Goal: Download file/media

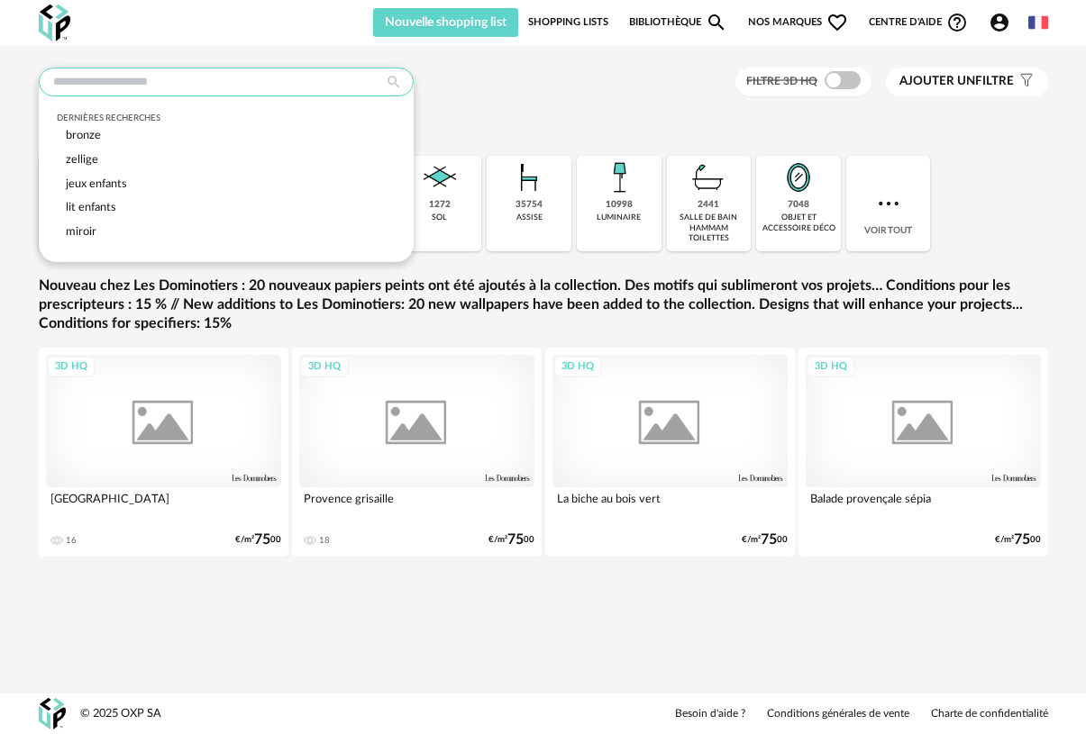
click at [304, 94] on input "text" at bounding box center [226, 82] width 375 height 29
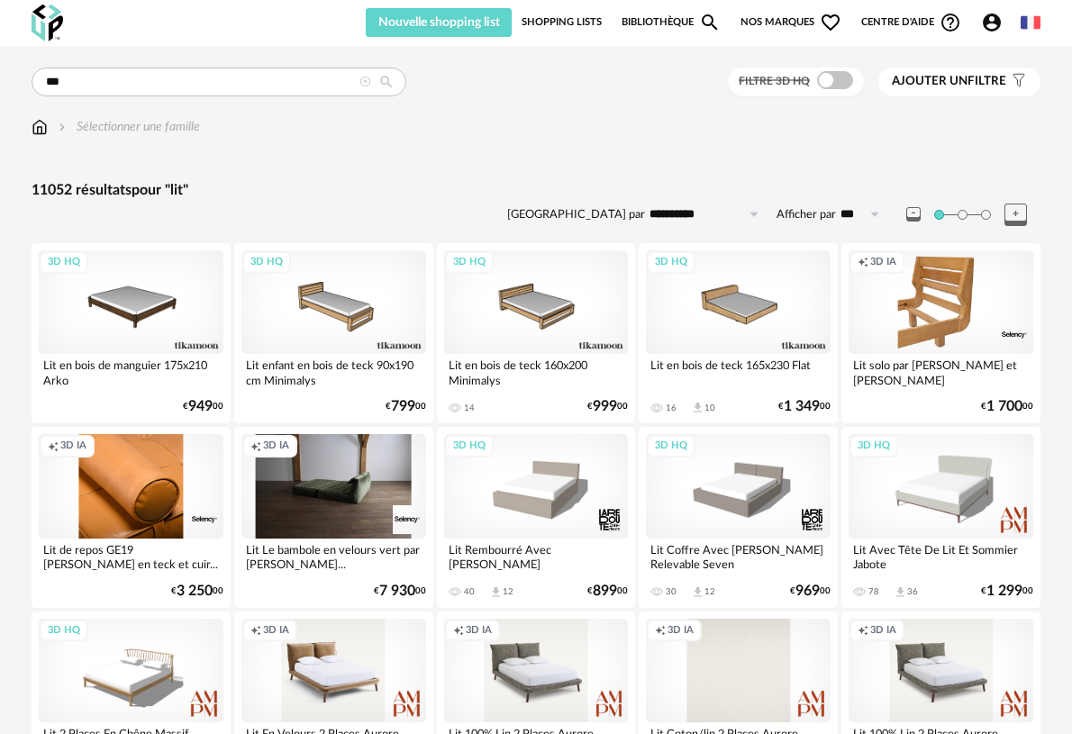
click at [826, 78] on span at bounding box center [835, 80] width 36 height 18
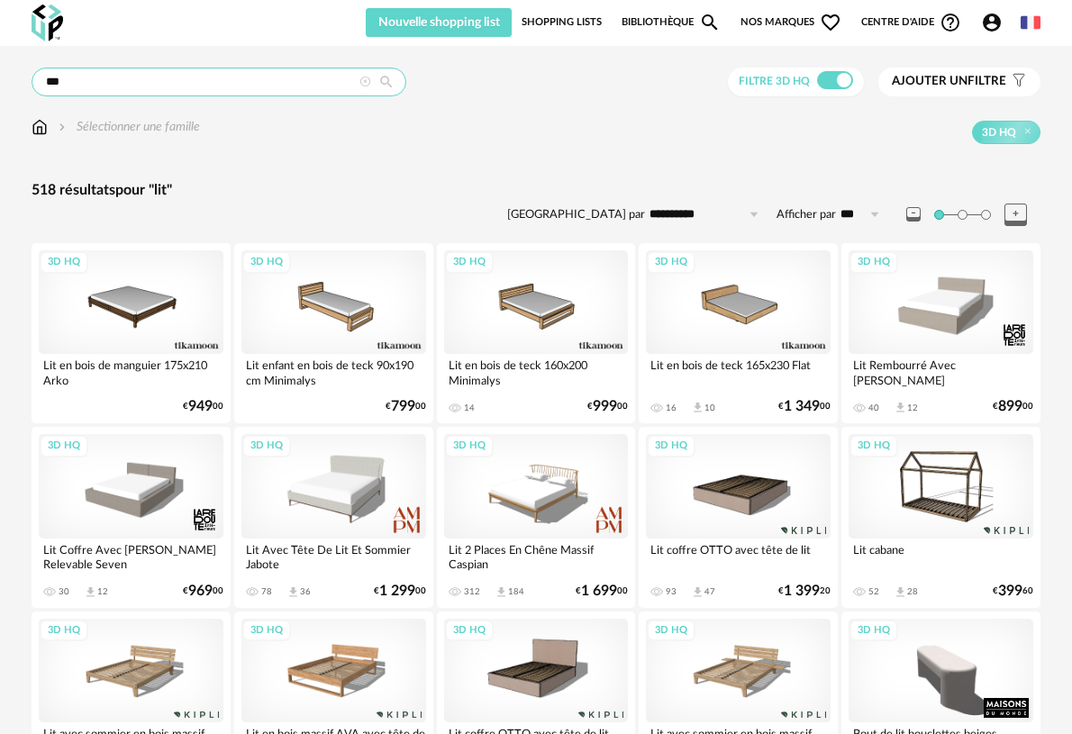
click at [269, 83] on input "***" at bounding box center [219, 82] width 375 height 29
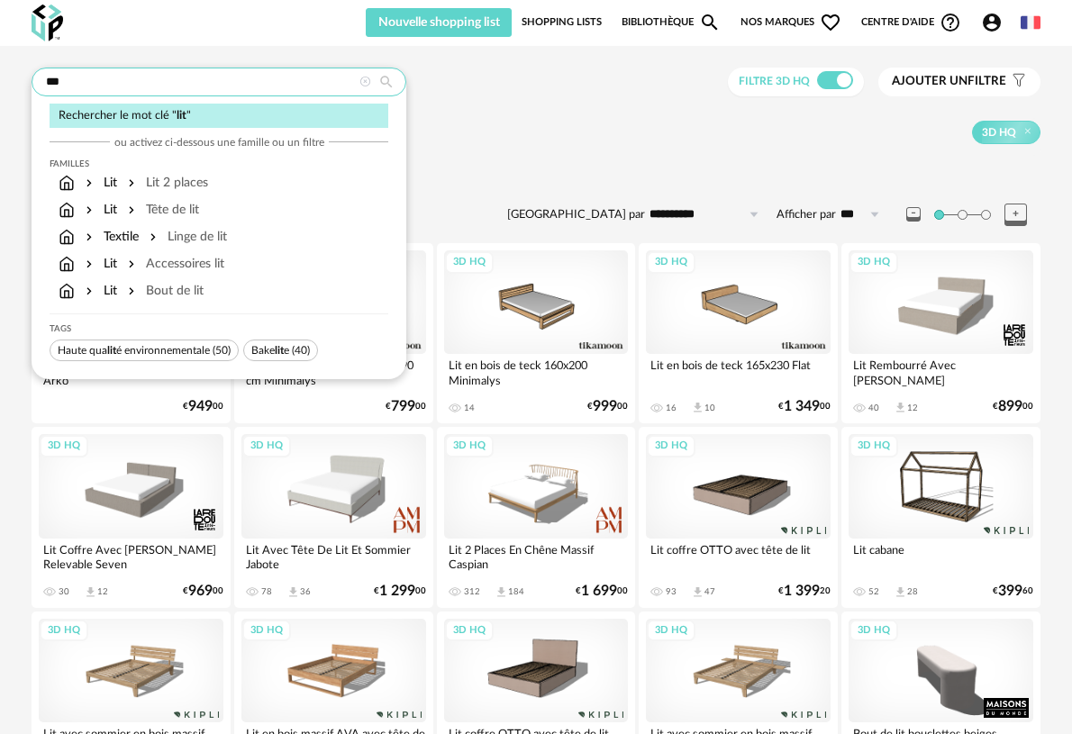
click at [269, 83] on input "***" at bounding box center [219, 82] width 375 height 29
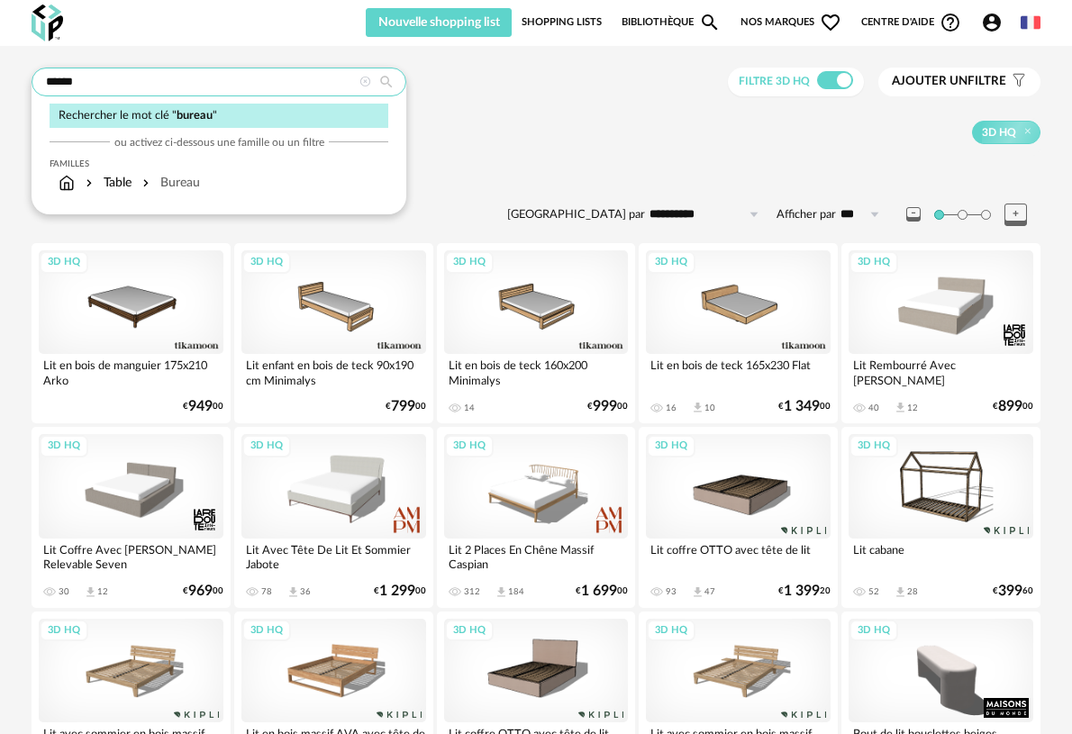
type input "******"
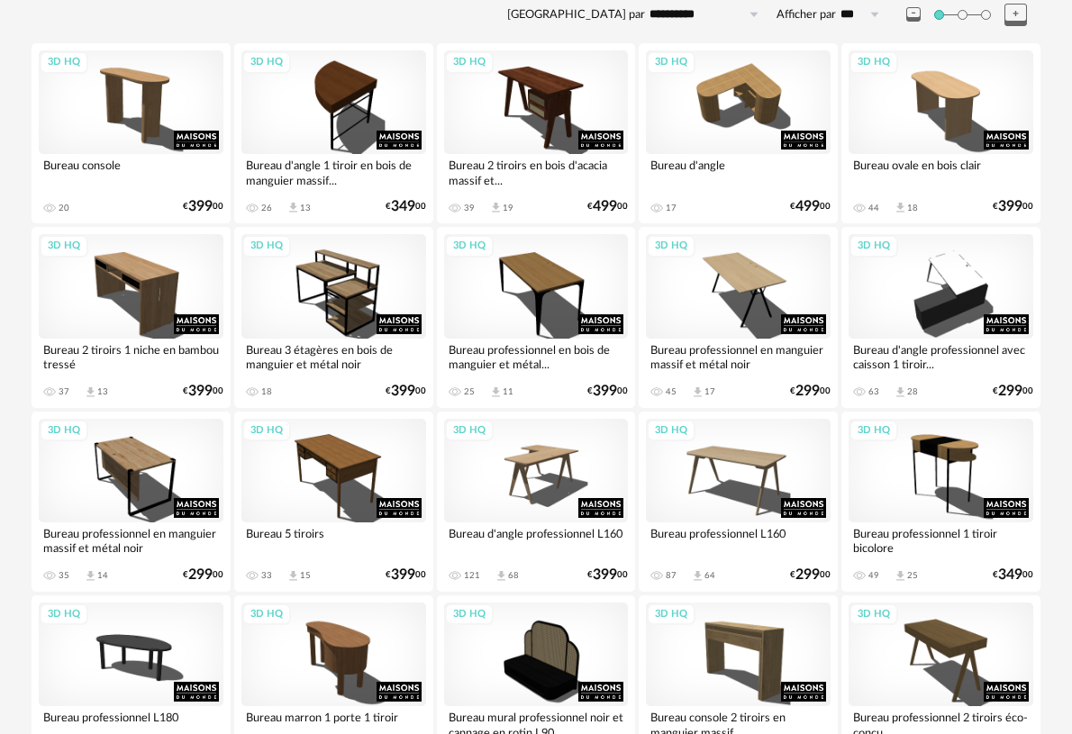
scroll to position [223, 0]
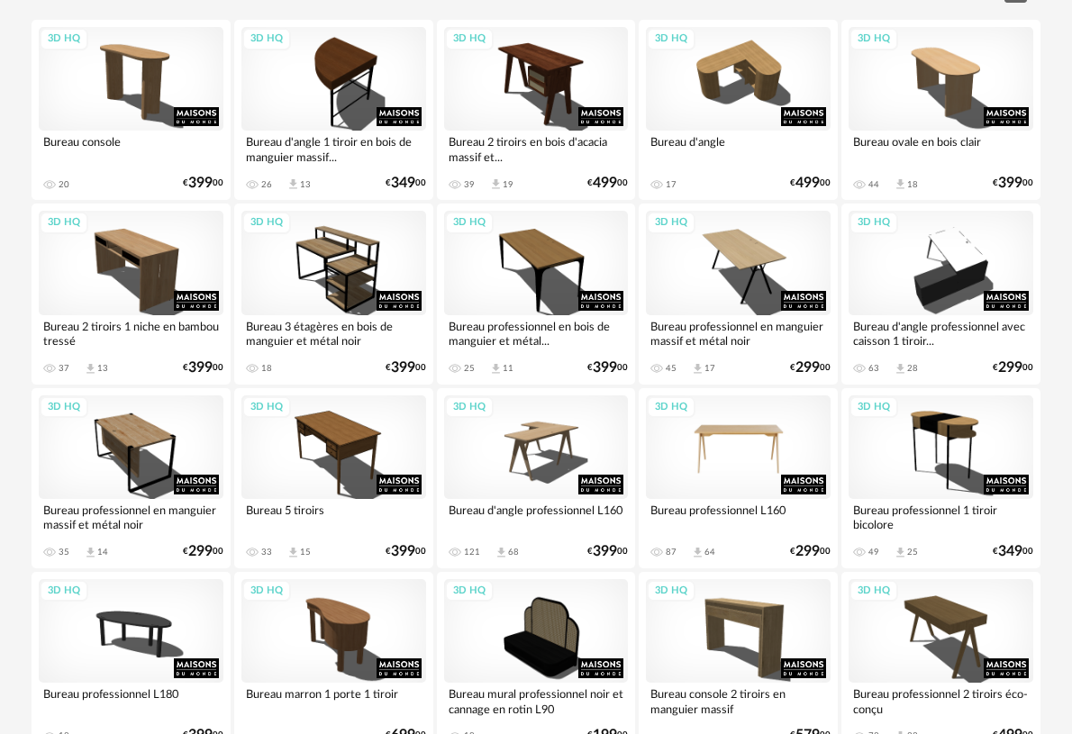
click at [695, 459] on div "3D HQ" at bounding box center [738, 447] width 185 height 104
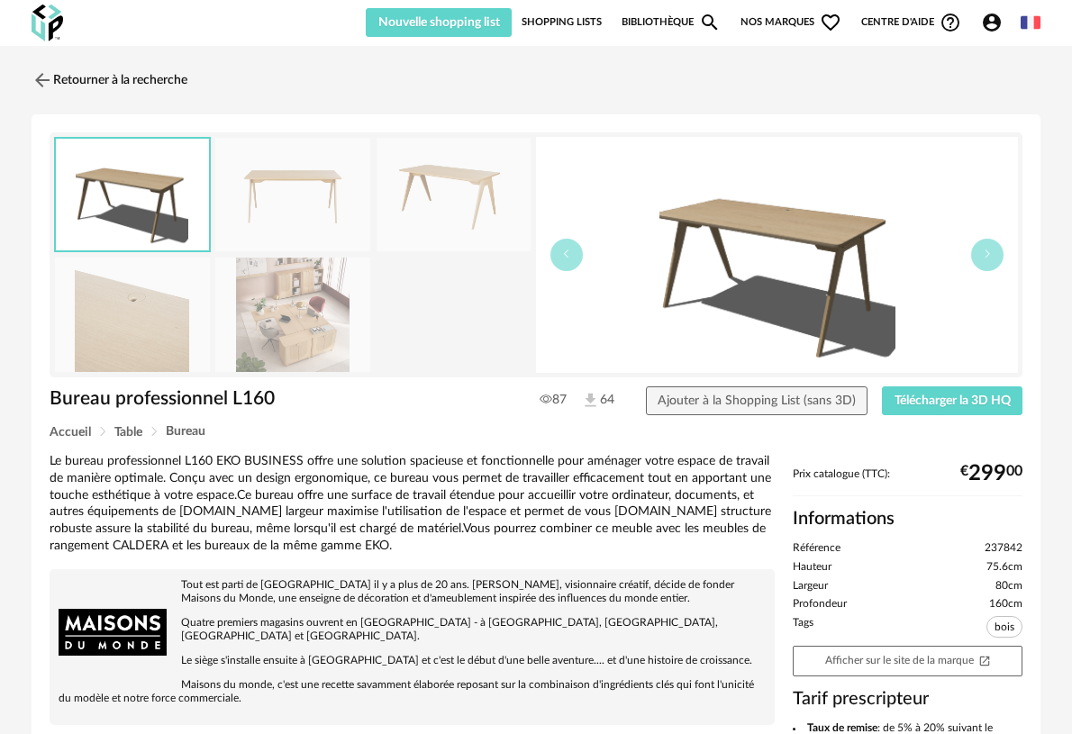
click at [906, 384] on div "Bureau professionnel L160 Bureau professionnel L160 87 64 Ajouter à la Shopping…" at bounding box center [536, 602] width 1009 height 977
click at [907, 395] on span "Télécharger la 3D HQ" at bounding box center [953, 401] width 116 height 13
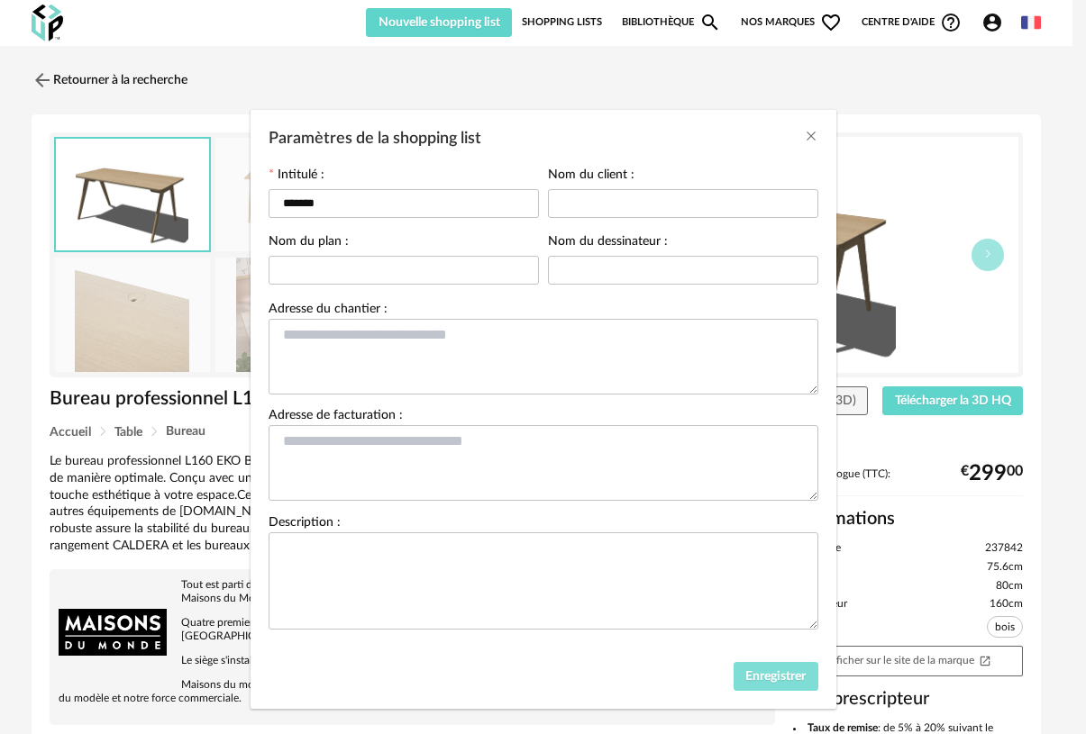
click at [747, 677] on span "Enregistrer" at bounding box center [775, 676] width 60 height 13
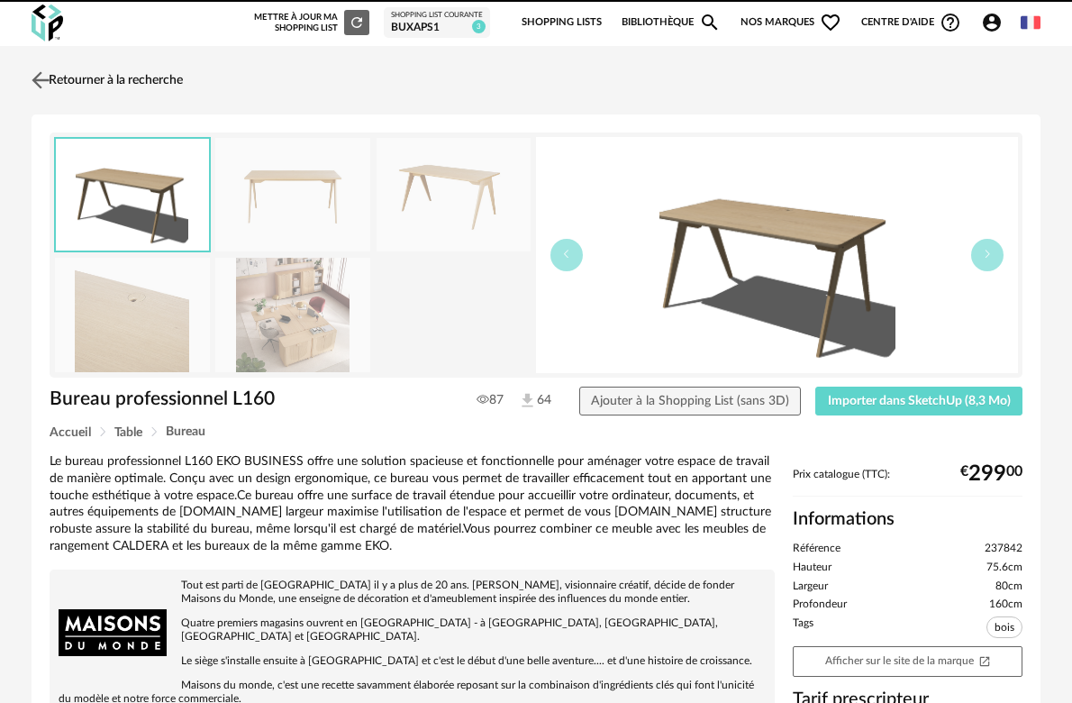
click at [41, 76] on img at bounding box center [41, 80] width 26 height 26
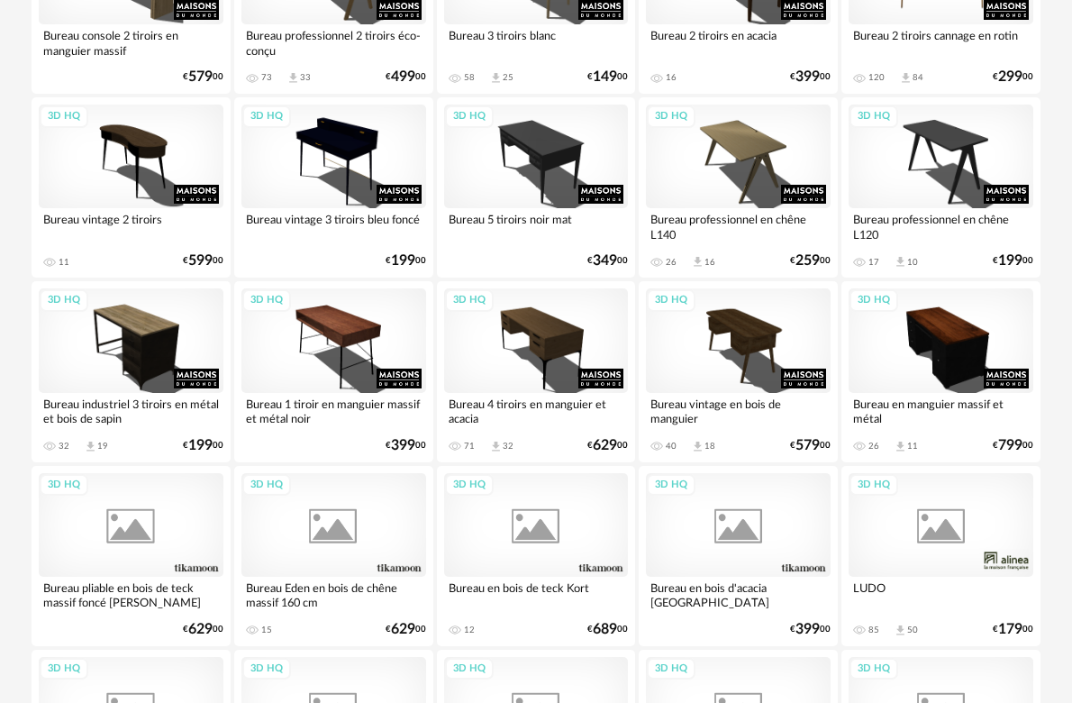
scroll to position [1220, 0]
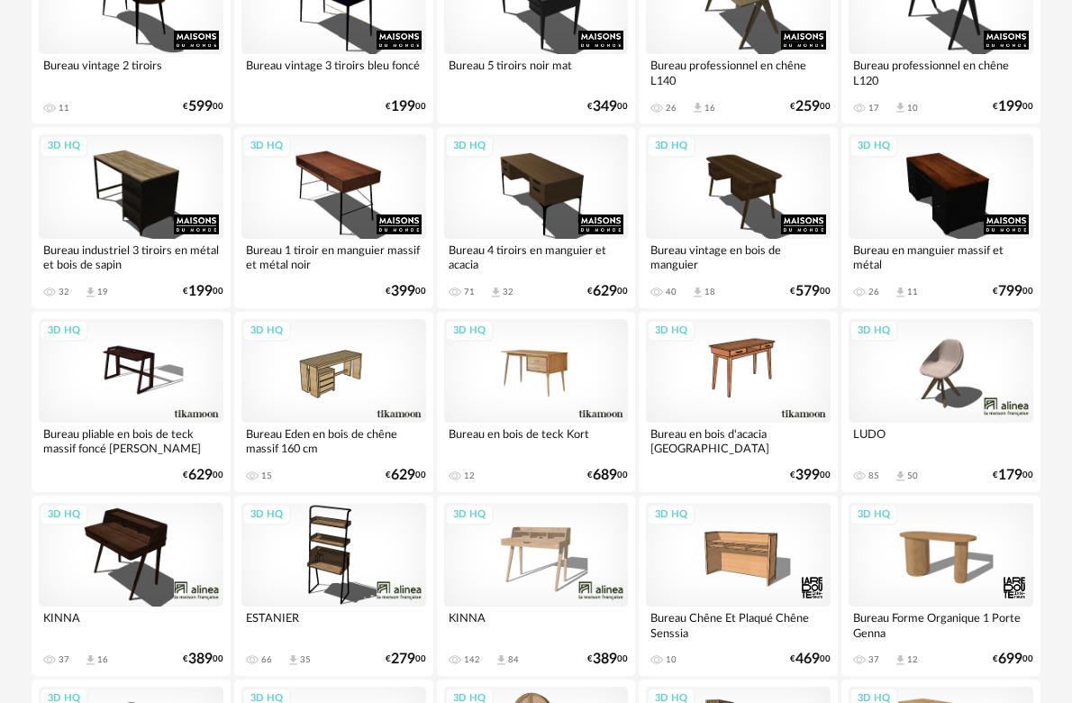
click at [542, 400] on div "3D HQ" at bounding box center [536, 371] width 185 height 104
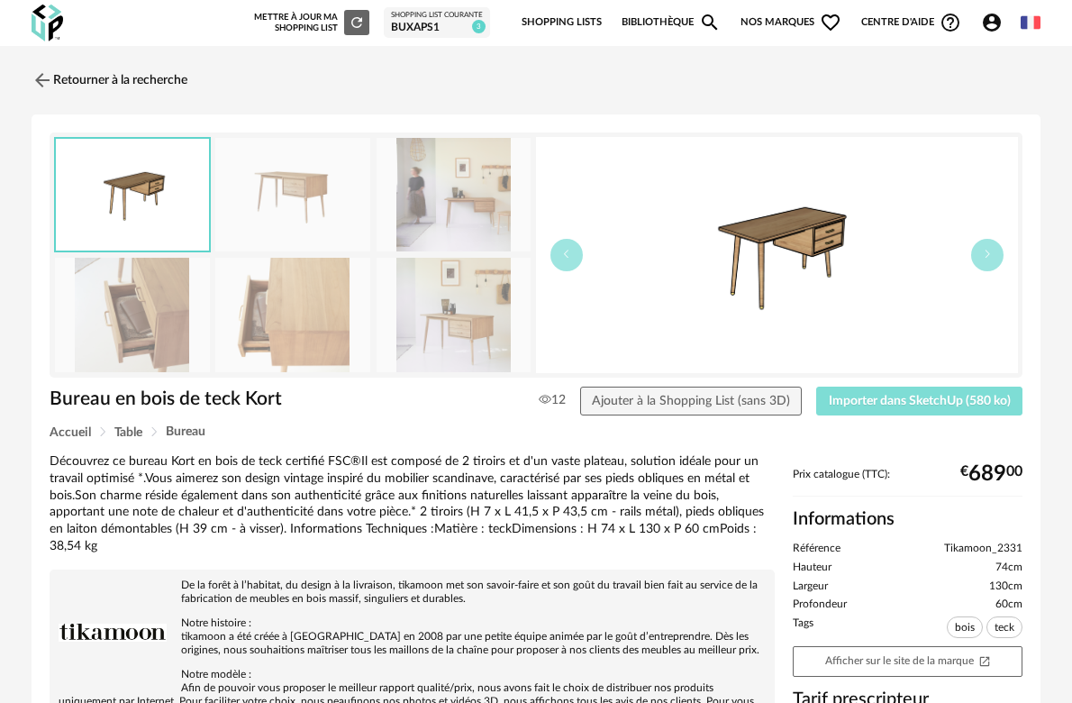
click at [877, 404] on span "Importer dans SketchUp (580 ko)" at bounding box center [920, 401] width 182 height 13
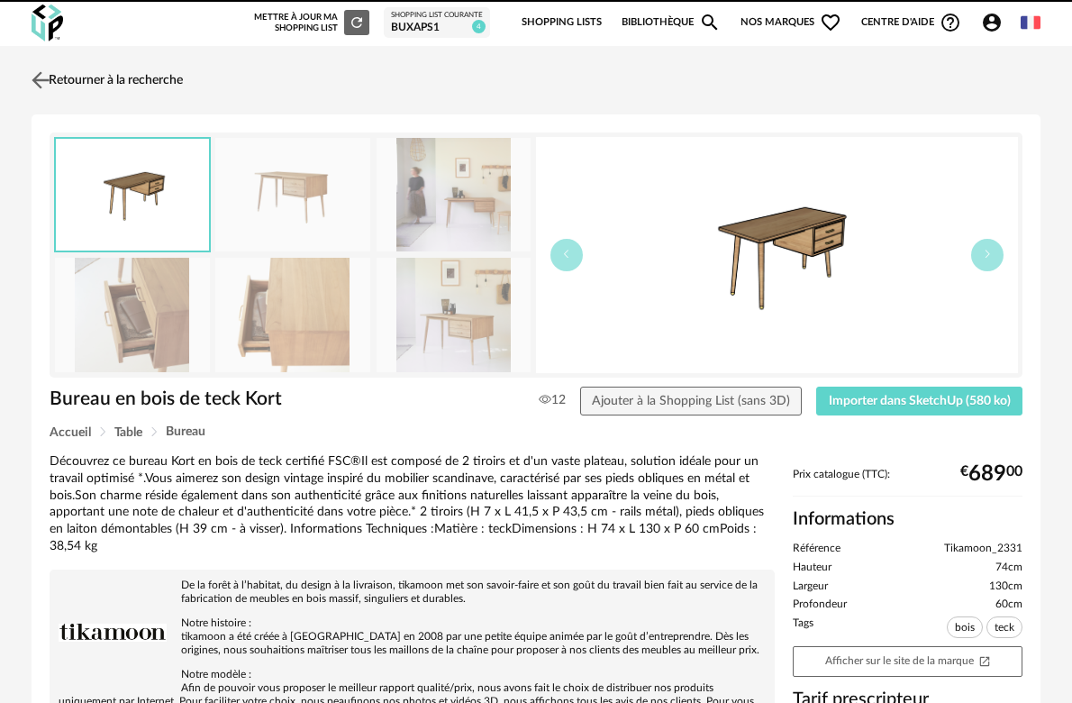
click at [40, 81] on img at bounding box center [41, 80] width 26 height 26
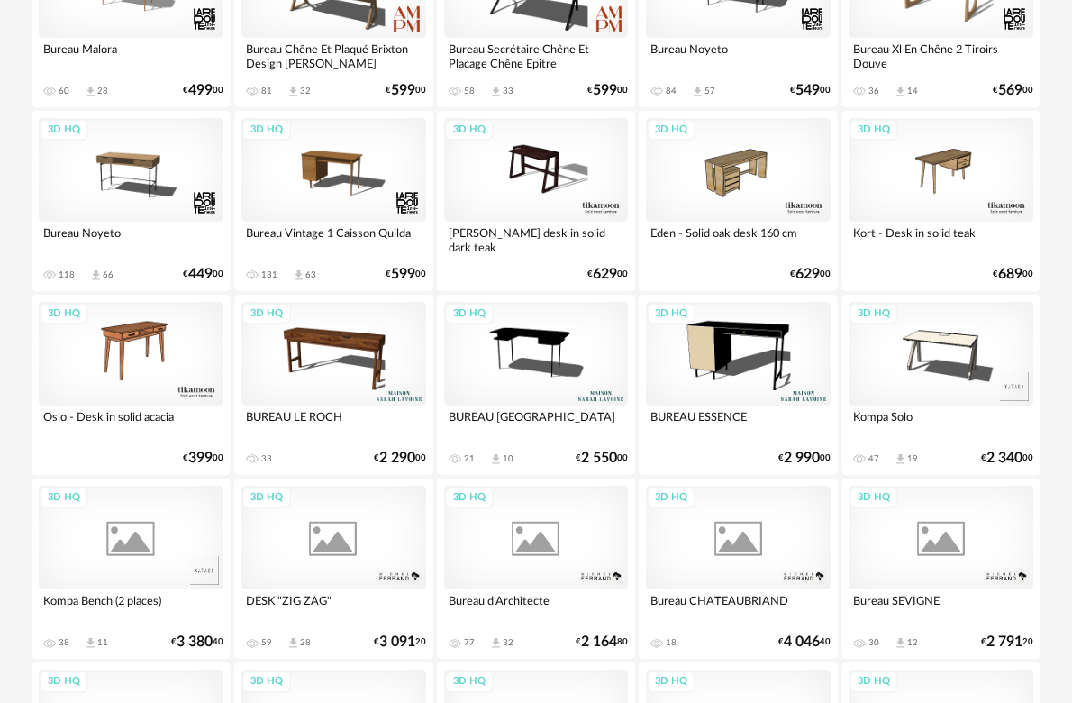
scroll to position [2495, 0]
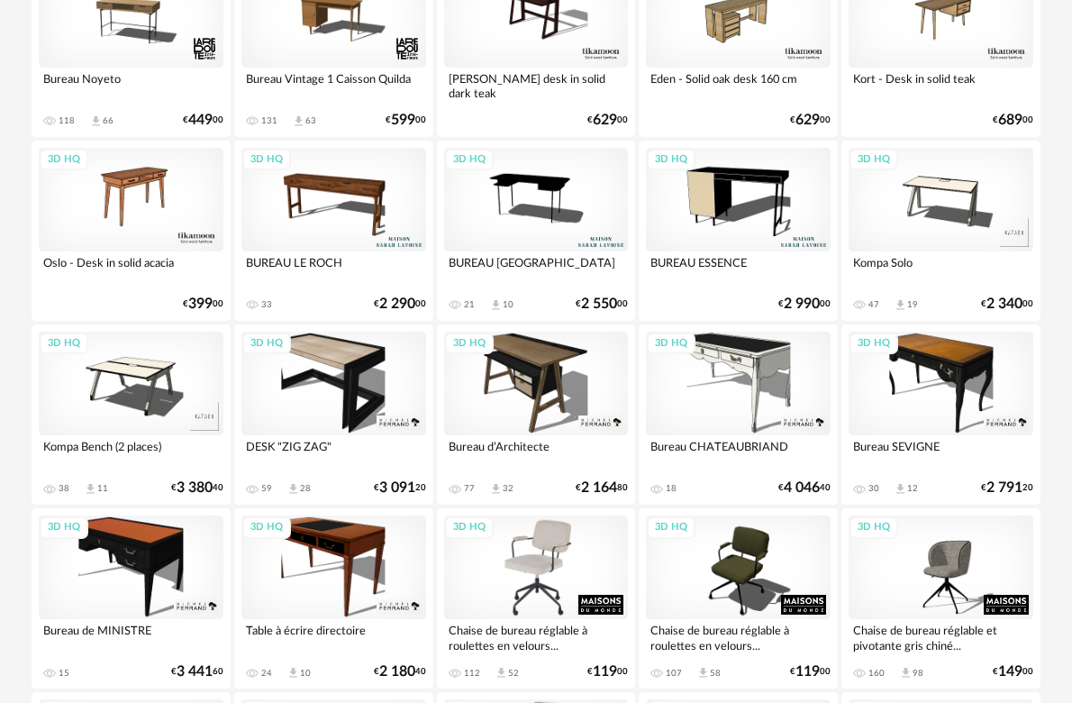
click at [557, 575] on div "3D HQ" at bounding box center [536, 567] width 185 height 104
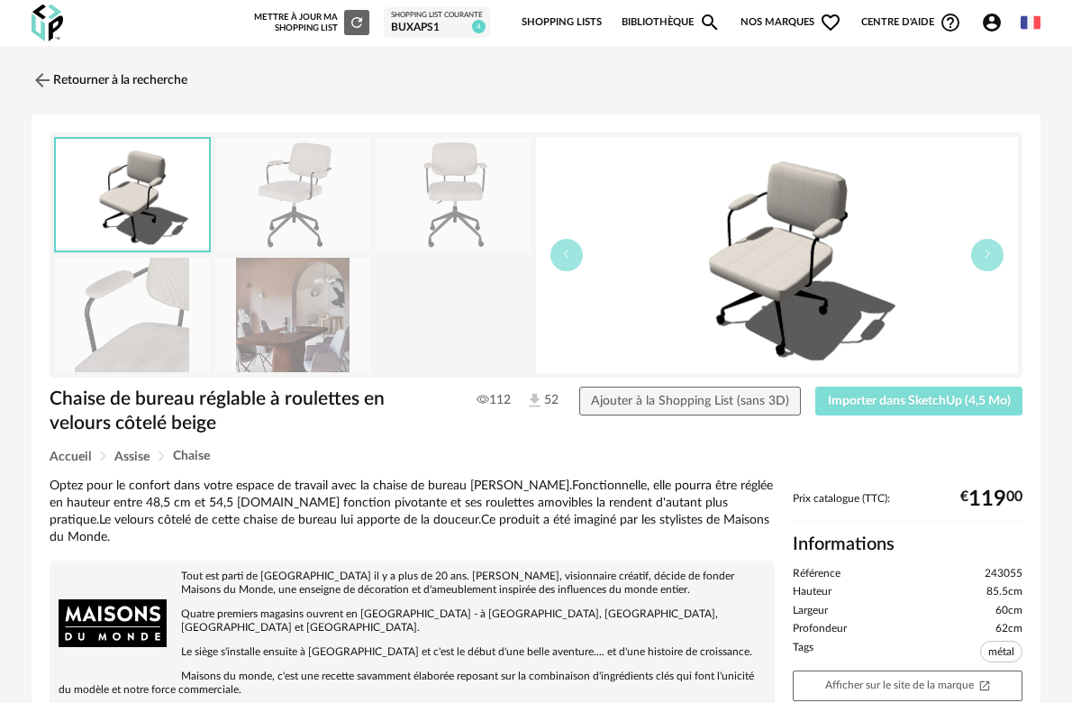
click at [848, 401] on span "Importer dans SketchUp (4,5 Mo)" at bounding box center [919, 401] width 183 height 13
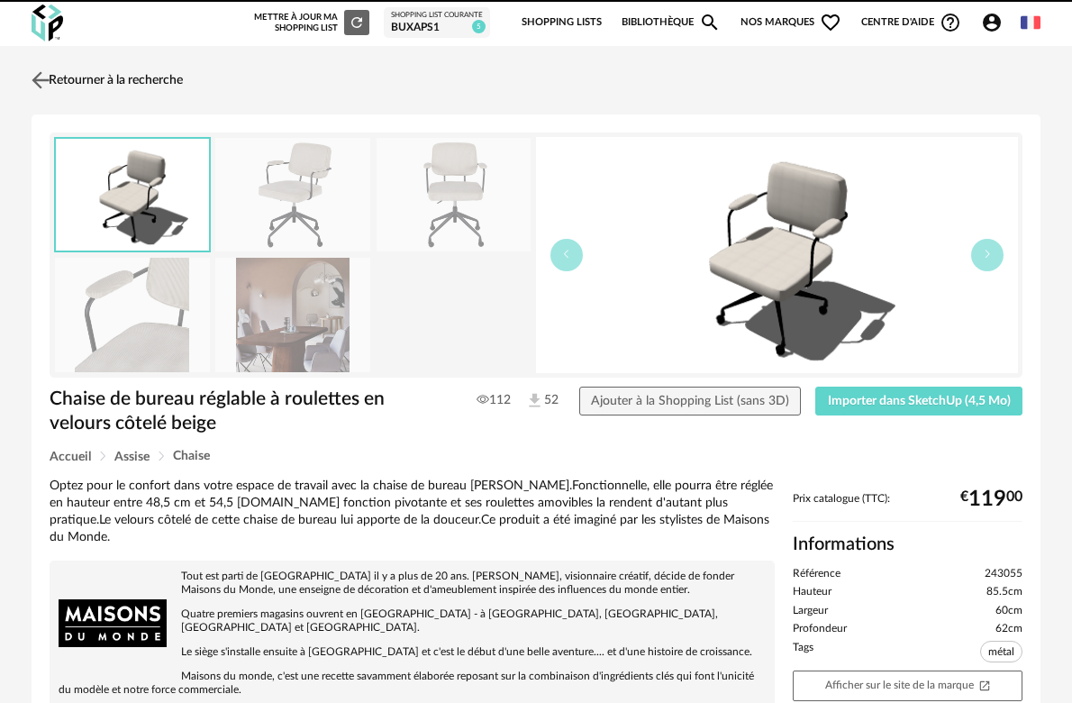
click at [32, 83] on img at bounding box center [41, 80] width 26 height 26
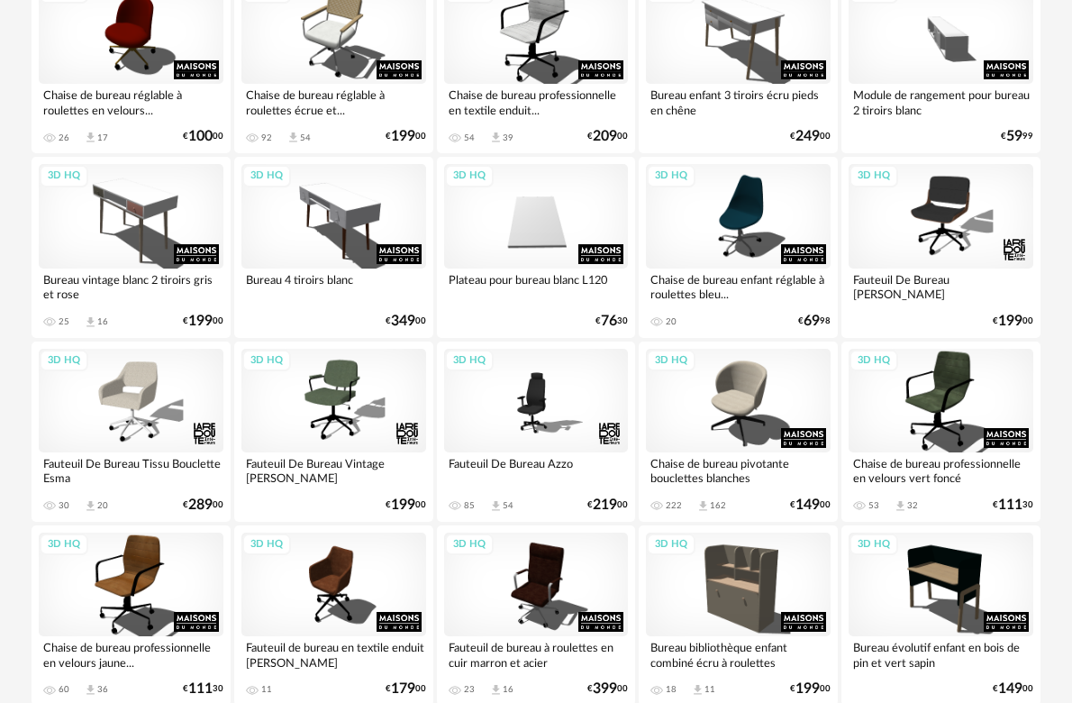
scroll to position [3225, 0]
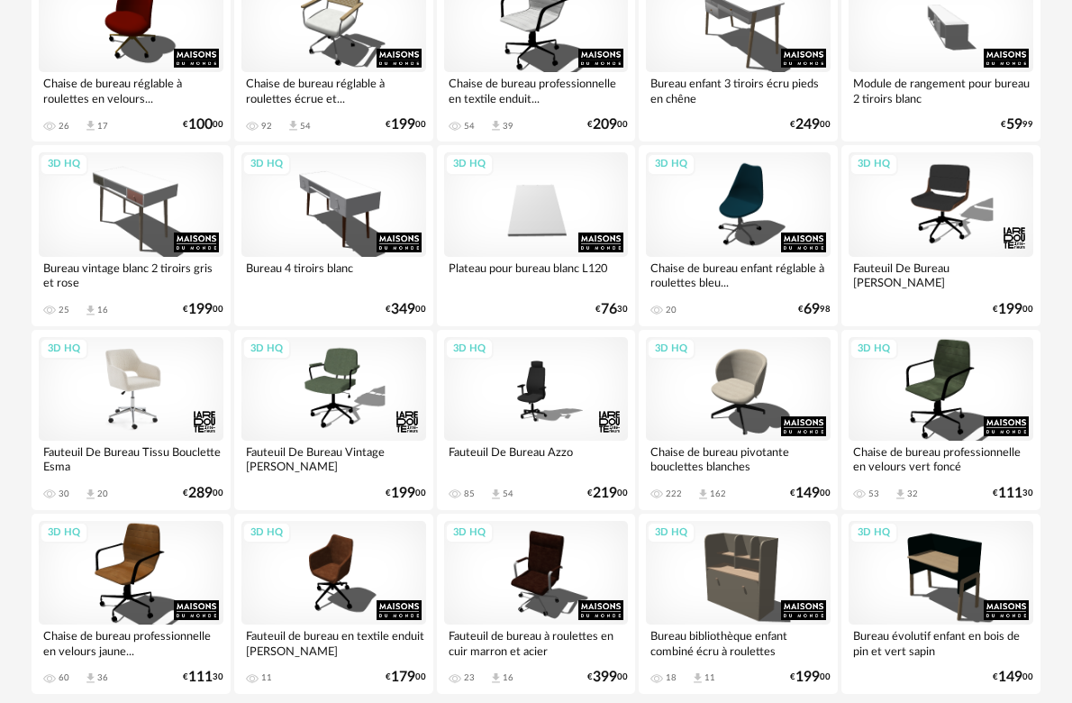
click at [199, 376] on div "3D HQ" at bounding box center [131, 389] width 185 height 104
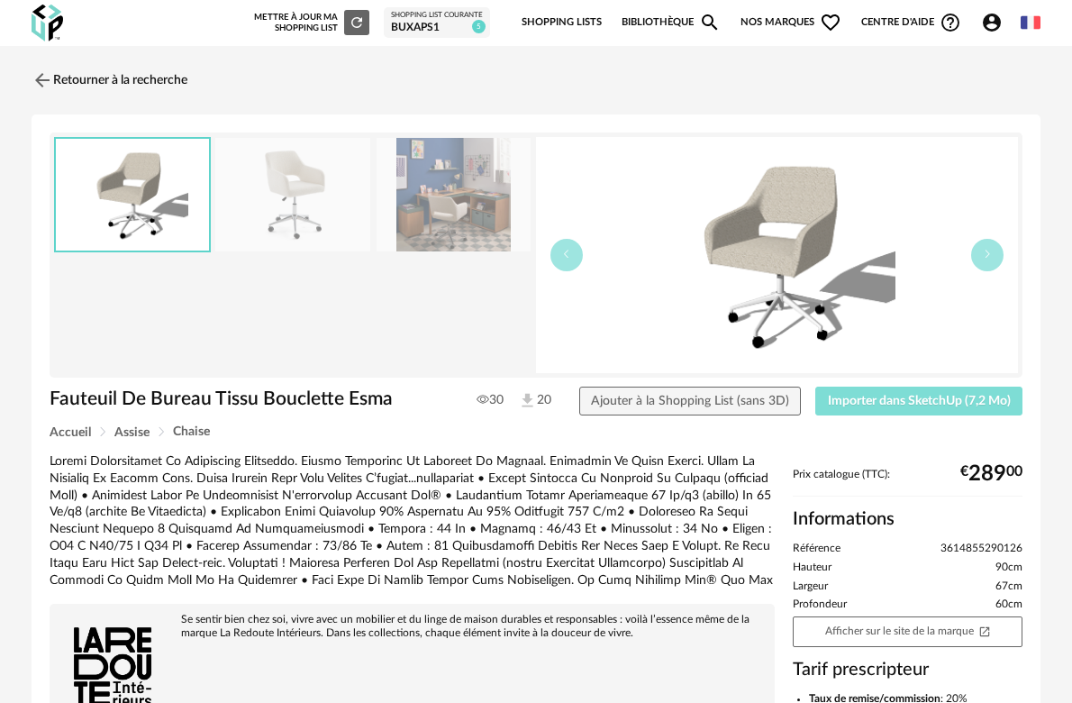
click at [849, 404] on span "Importer dans SketchUp (7,2 Mo)" at bounding box center [919, 401] width 183 height 13
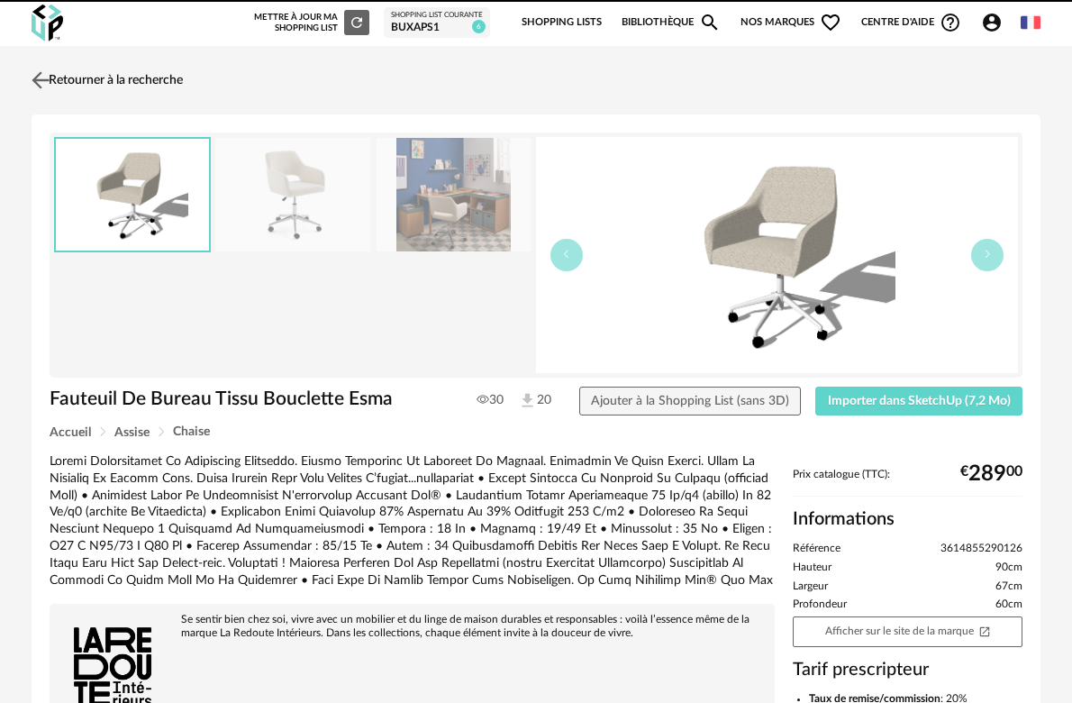
click at [52, 80] on img at bounding box center [41, 80] width 26 height 26
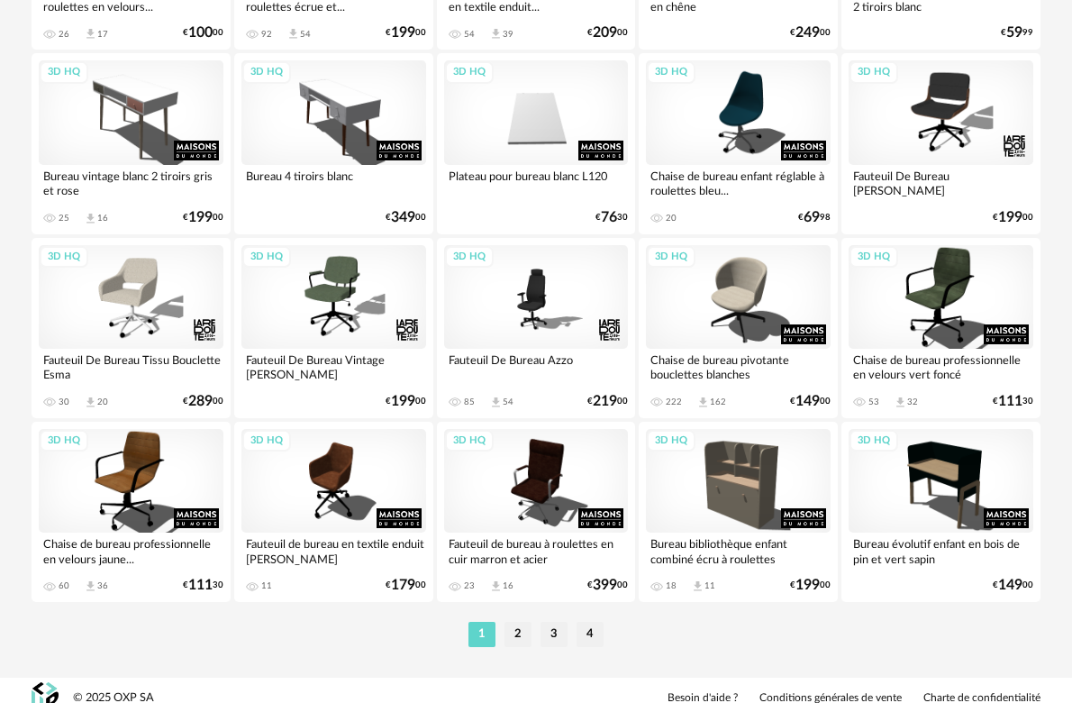
scroll to position [3333, 0]
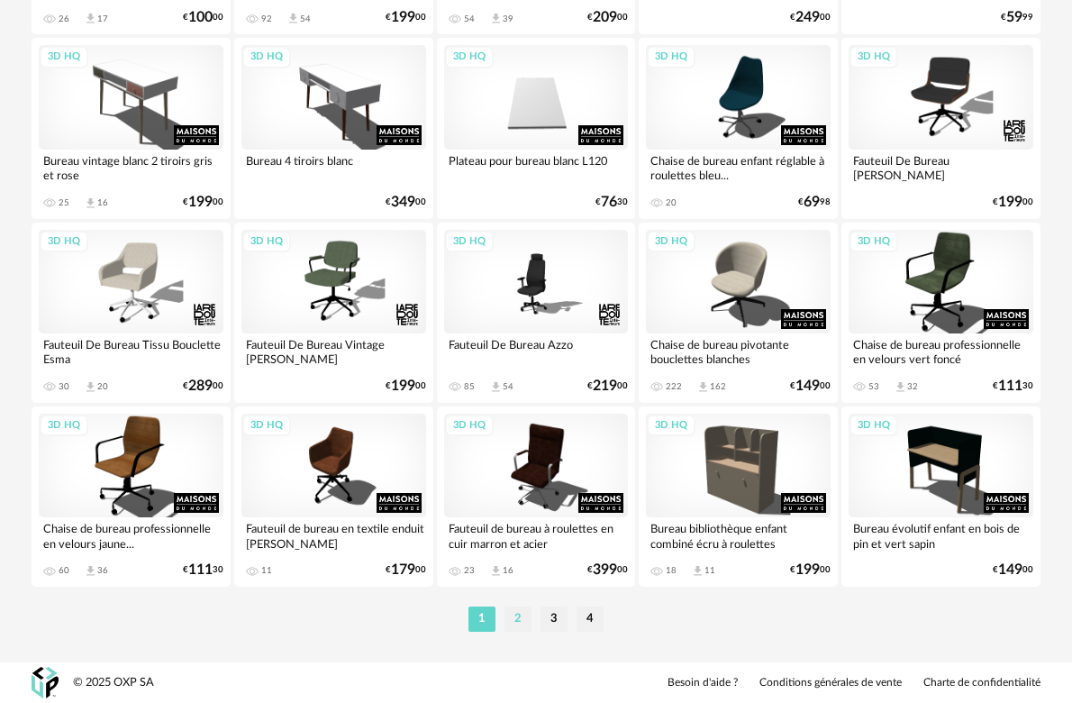
click at [516, 615] on li "2" at bounding box center [517, 618] width 27 height 25
